Goal: Task Accomplishment & Management: Manage account settings

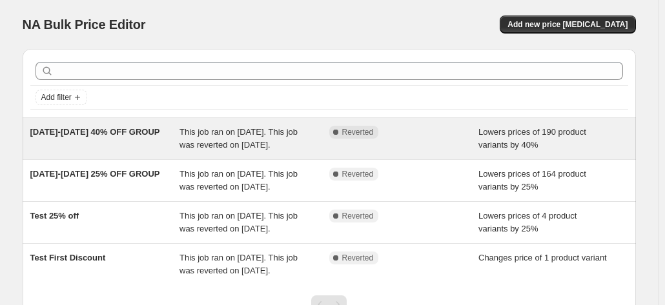
click at [189, 150] on span "This job ran on [DATE]. This job was reverted on [DATE]." at bounding box center [238, 138] width 118 height 23
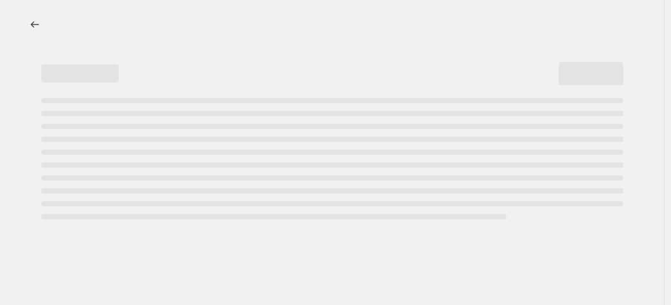
select select "percentage"
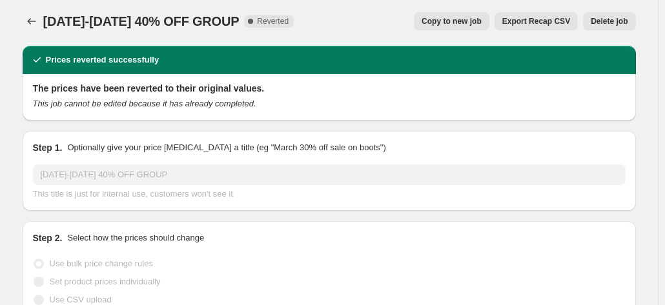
scroll to position [4, 0]
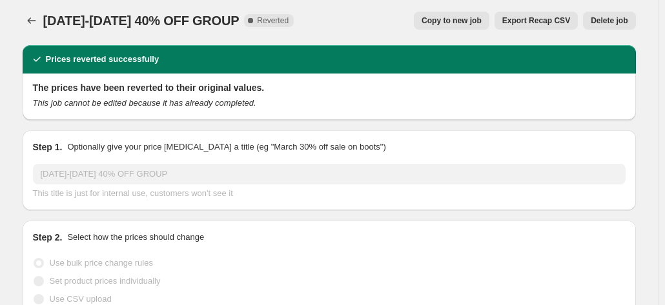
click at [618, 28] on button "Delete job" at bounding box center [609, 21] width 52 height 18
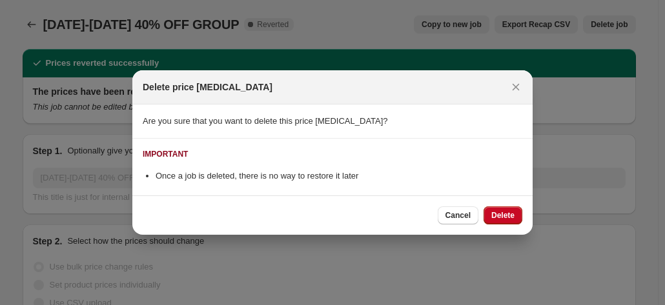
scroll to position [0, 0]
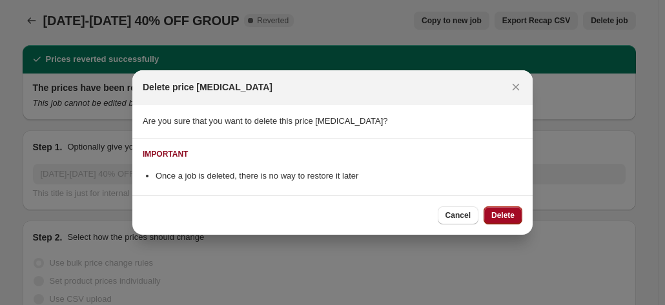
click at [507, 219] on span "Delete" at bounding box center [502, 215] width 23 height 10
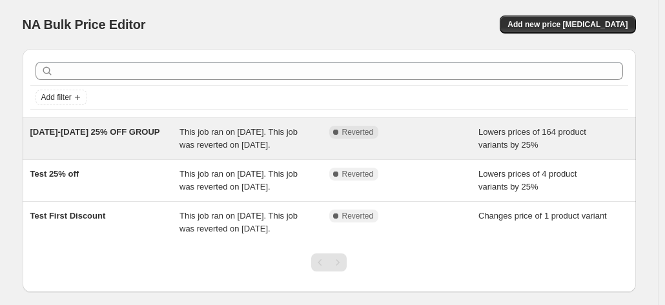
click at [413, 147] on div "Complete Reverted" at bounding box center [404, 139] width 150 height 26
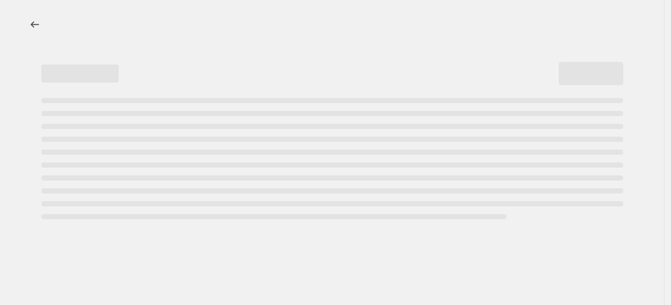
select select "percentage"
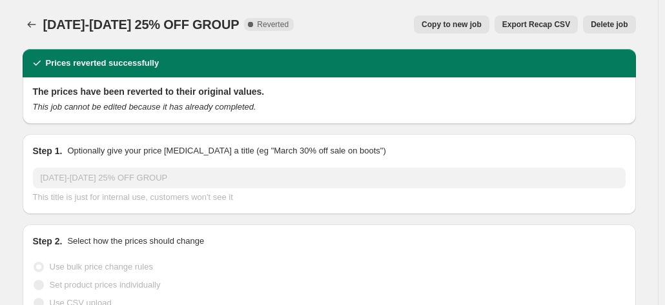
click at [629, 11] on div "Oct. 7-12 25% OFF GROUP. This page is ready Oct. 7-12 25% OFF GROUP Complete Re…" at bounding box center [329, 24] width 613 height 49
click at [626, 22] on span "Delete job" at bounding box center [609, 24] width 37 height 10
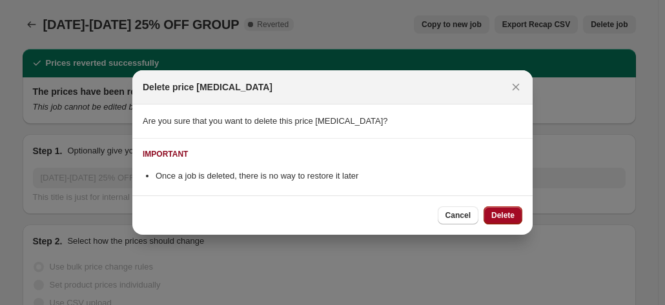
click at [507, 214] on span "Delete" at bounding box center [502, 215] width 23 height 10
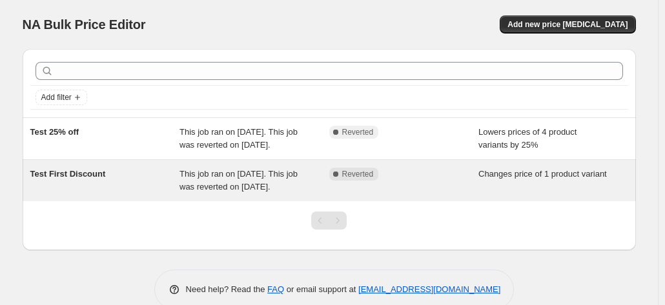
scroll to position [48, 0]
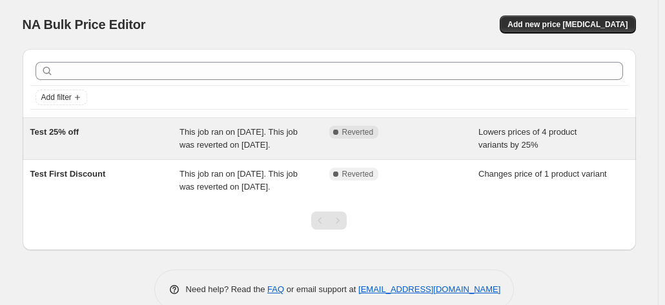
click at [179, 132] on div "Test 25% off" at bounding box center [105, 139] width 150 height 26
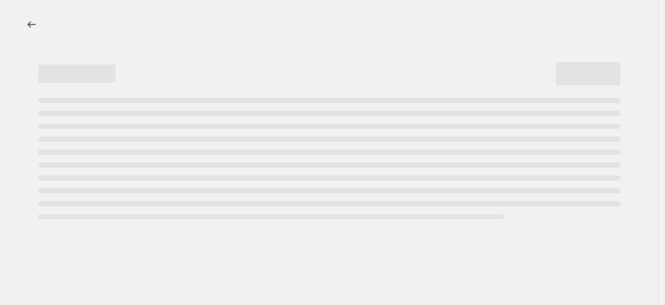
select select "percentage"
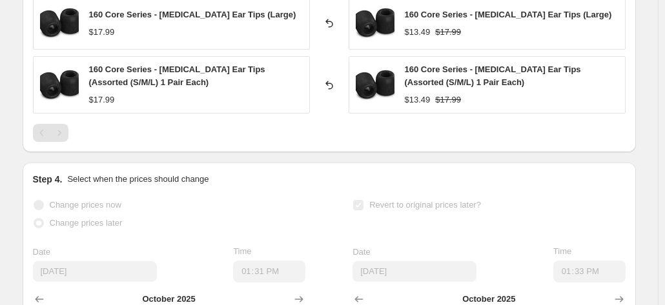
scroll to position [1244, 0]
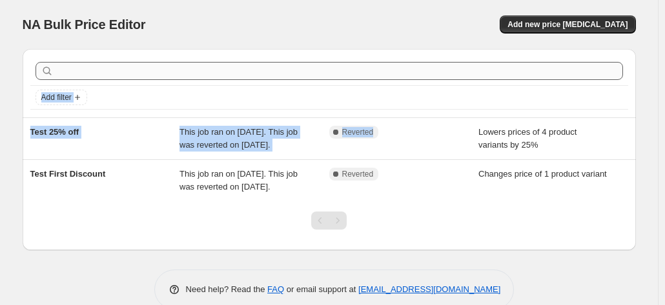
drag, startPoint x: 466, startPoint y: 150, endPoint x: 514, endPoint y: 73, distance: 90.4
click at [514, 73] on div "Add filter Test 25% off This job ran on October 2, 2025. This job was reverted …" at bounding box center [329, 149] width 613 height 201
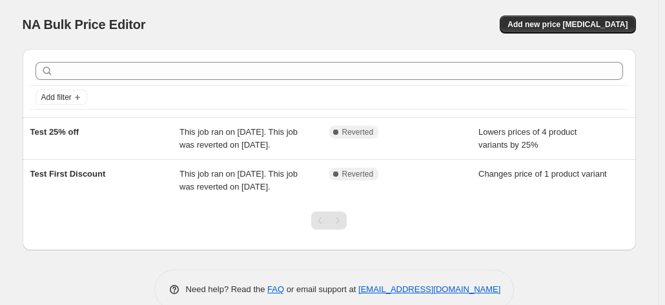
scroll to position [48, 0]
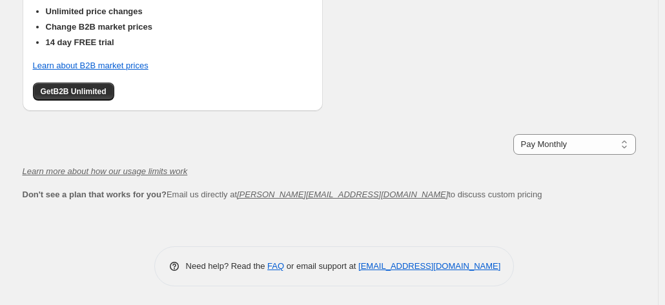
scroll to position [480, 0]
